Goal: Task Accomplishment & Management: Manage account settings

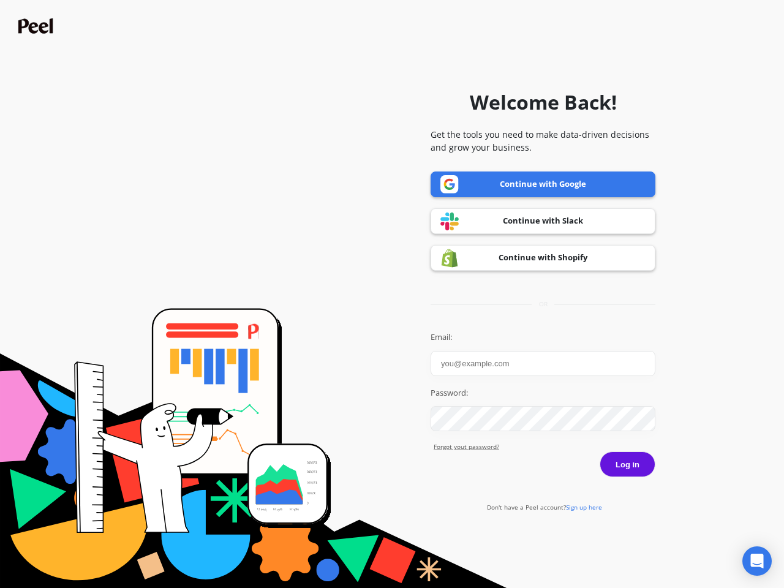
click at [757, 561] on icon "Open Intercom Messenger" at bounding box center [757, 561] width 13 height 15
